Goal: Navigation & Orientation: Find specific page/section

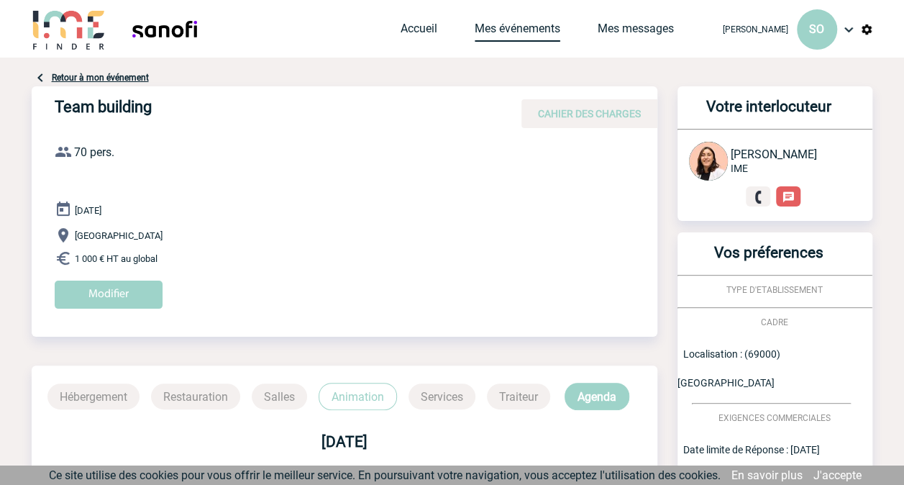
click at [524, 37] on link "Mes événements" at bounding box center [518, 32] width 86 height 20
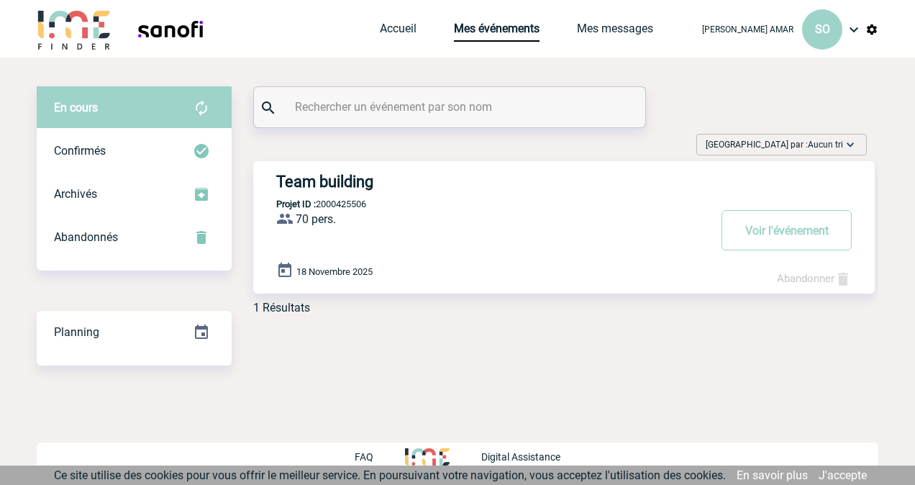
click at [424, 21] on div "Accueil Mes événements Mes messages Projet, client Projet, client" at bounding box center [534, 29] width 308 height 58
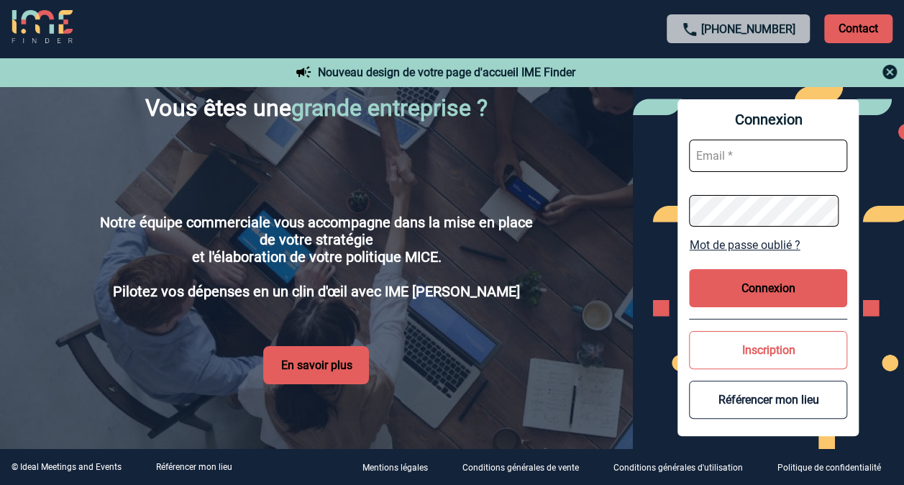
scroll to position [2590, 0]
